Goal: Navigation & Orientation: Find specific page/section

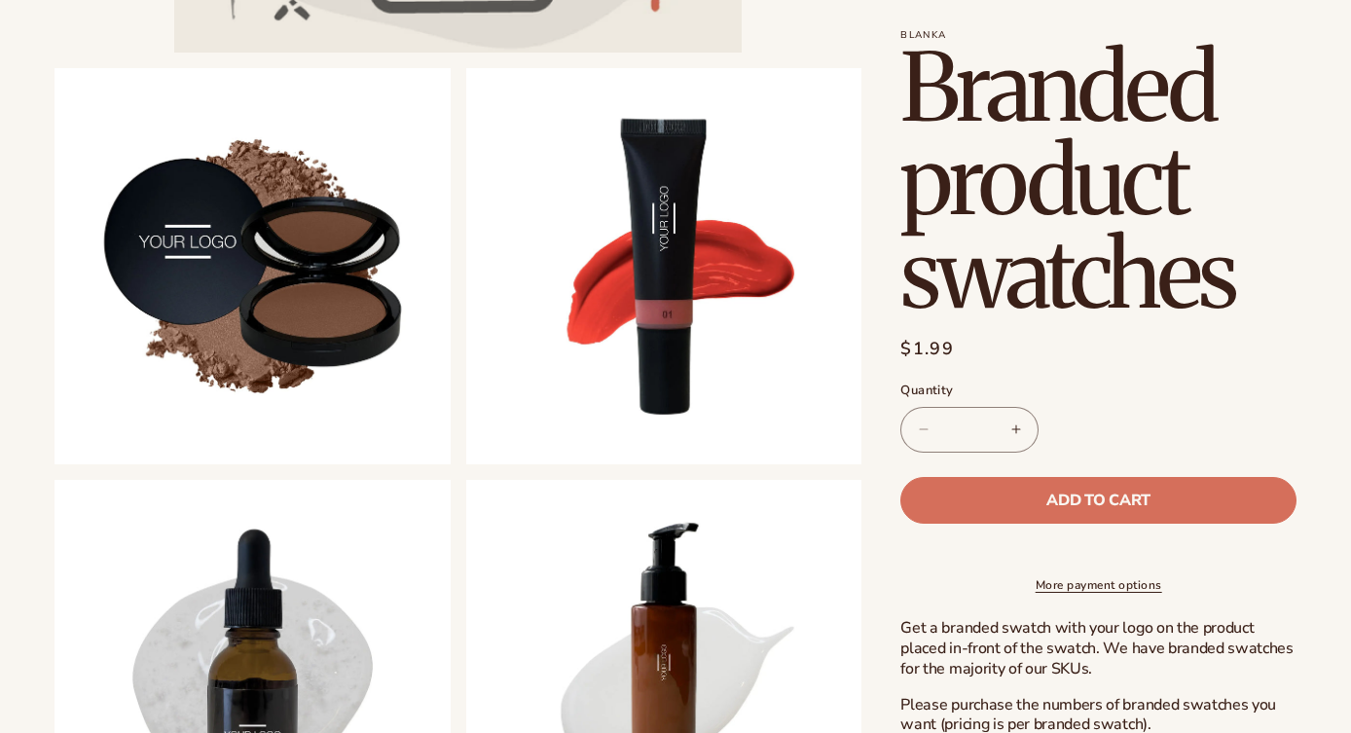
scroll to position [664, 0]
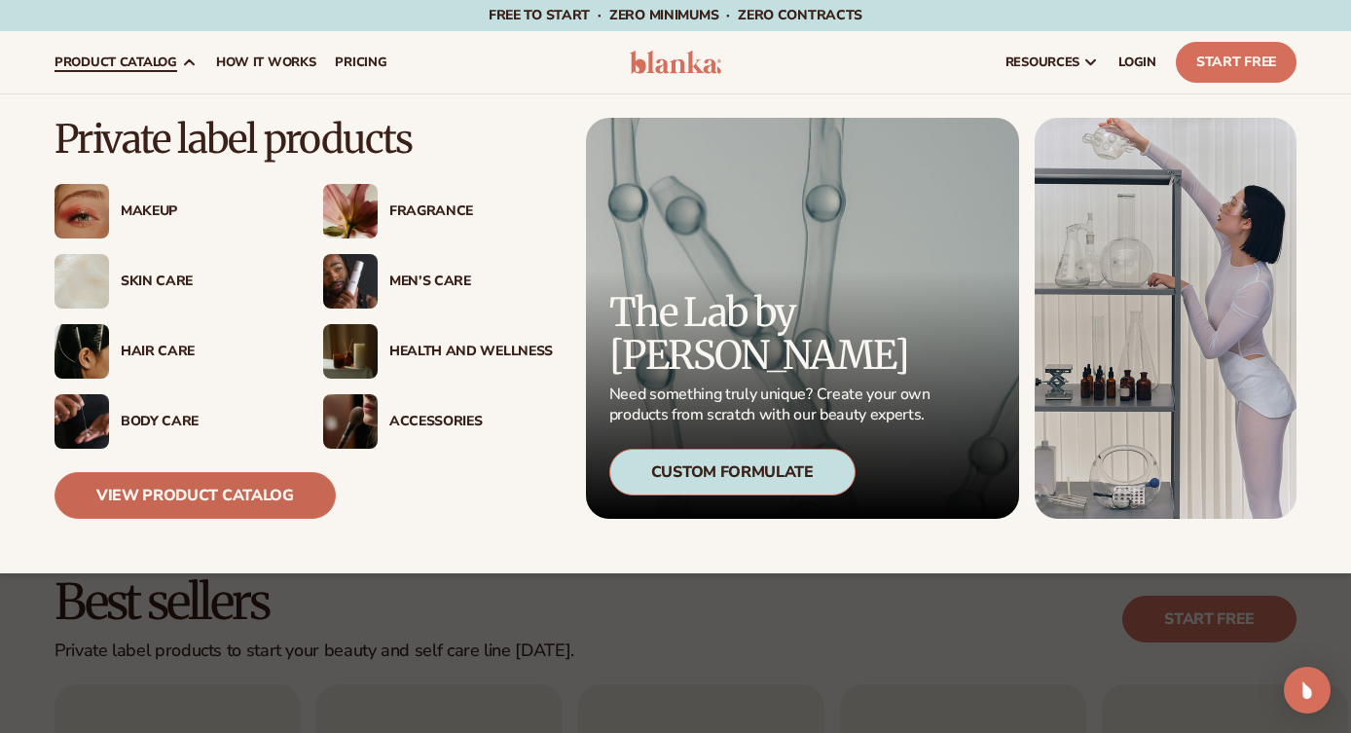
click at [199, 490] on link "View Product Catalog" at bounding box center [195, 495] width 281 height 47
